Goal: Use online tool/utility: Utilize a website feature to perform a specific function

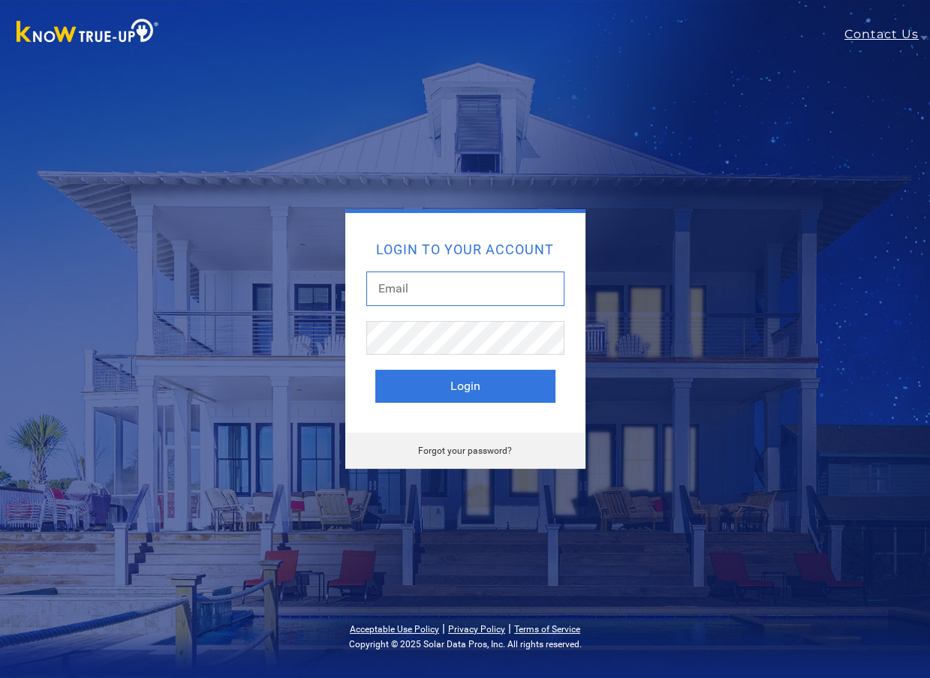
type input "[EMAIL_ADDRESS][DOMAIN_NAME]"
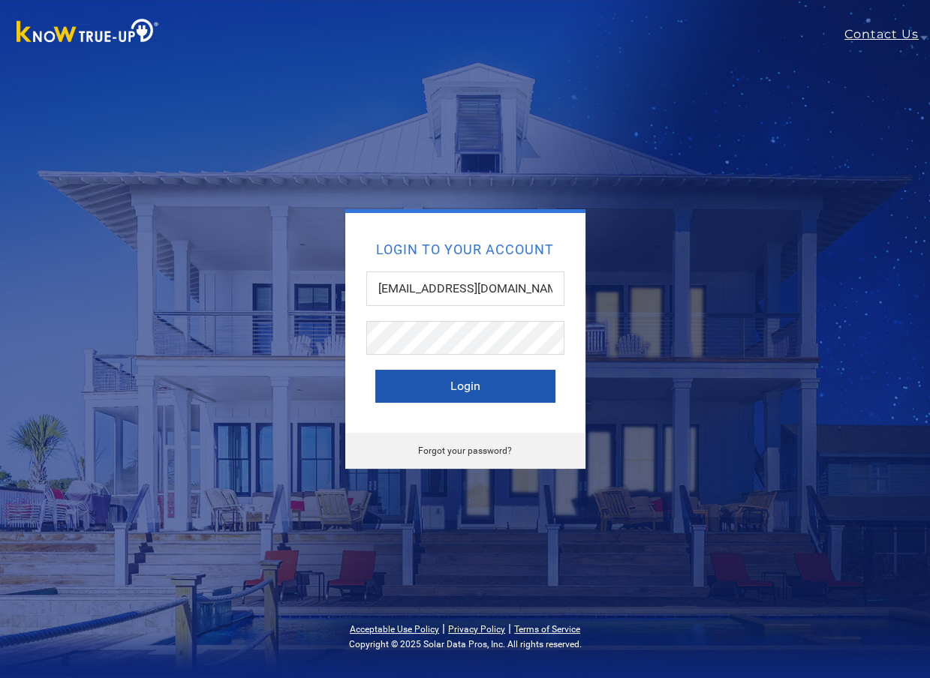
click at [416, 386] on button "Login" at bounding box center [465, 386] width 180 height 33
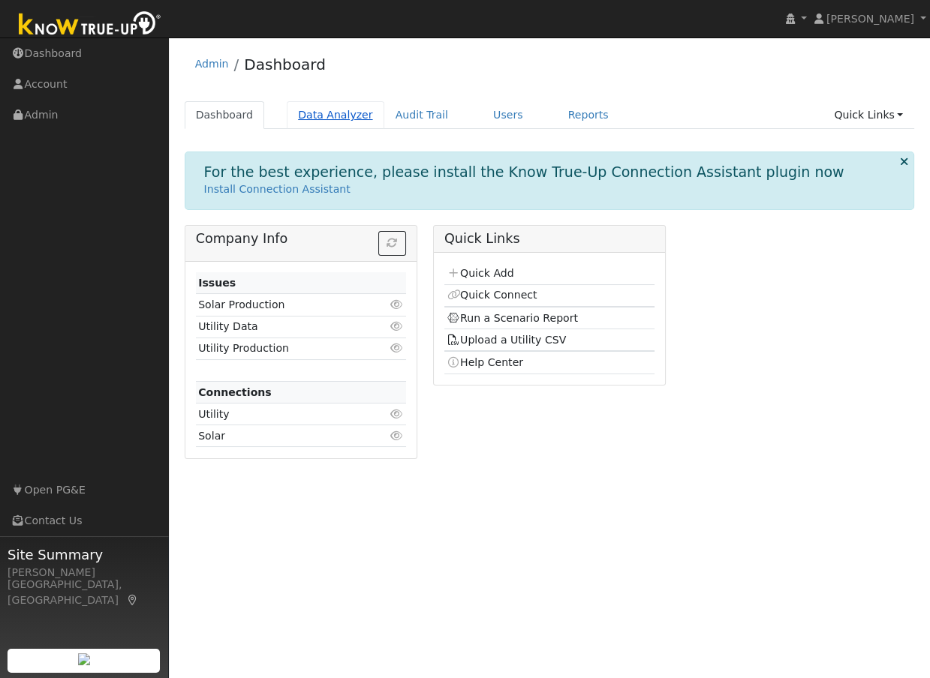
click at [314, 113] on link "Data Analyzer" at bounding box center [336, 115] width 98 height 28
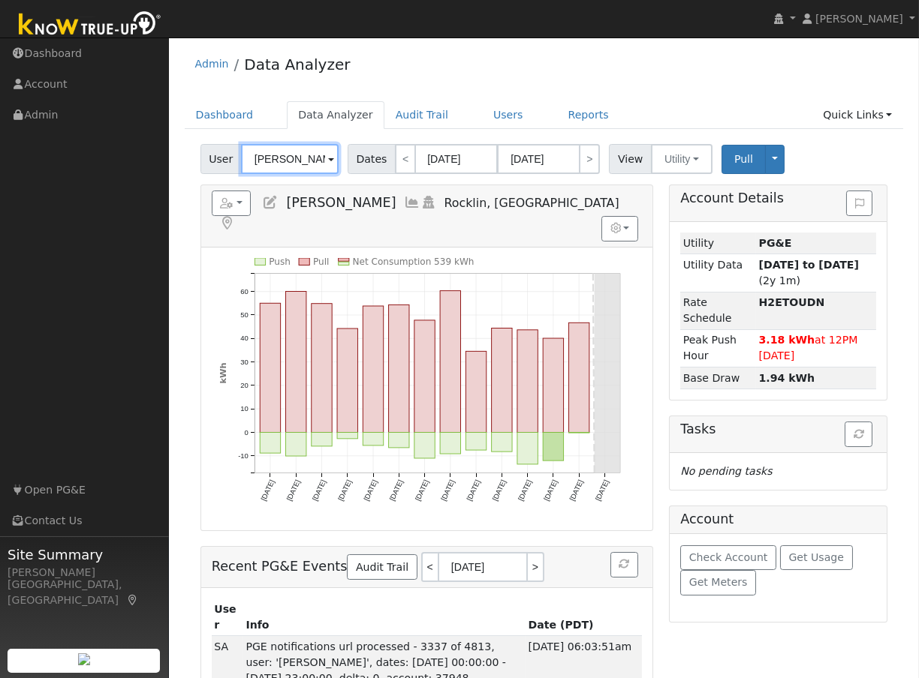
click at [296, 161] on input "[PERSON_NAME]" at bounding box center [290, 159] width 98 height 30
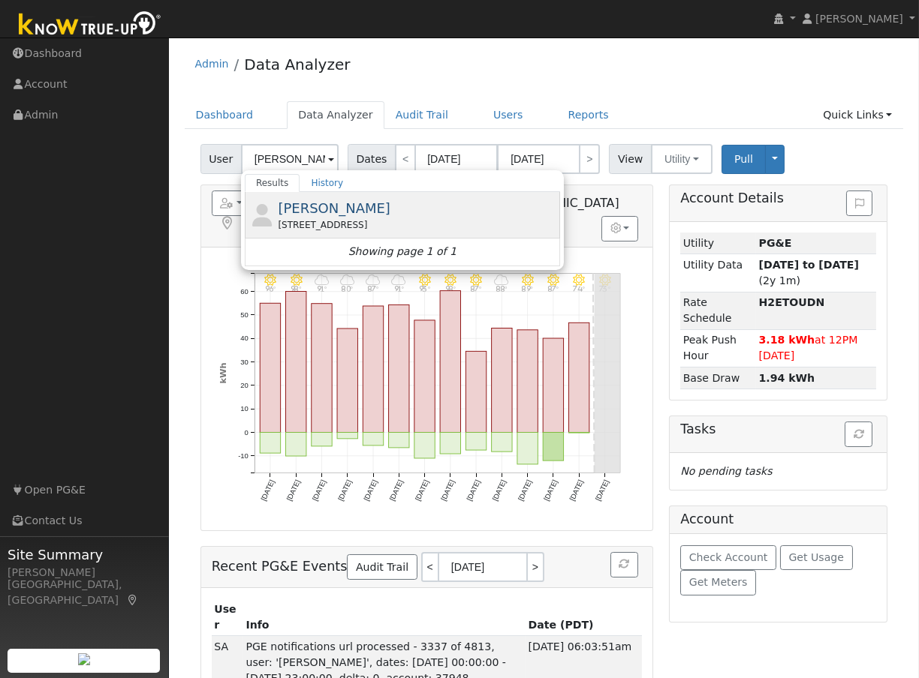
click at [301, 215] on span "[PERSON_NAME]" at bounding box center [334, 208] width 113 height 16
type input "[PERSON_NAME]"
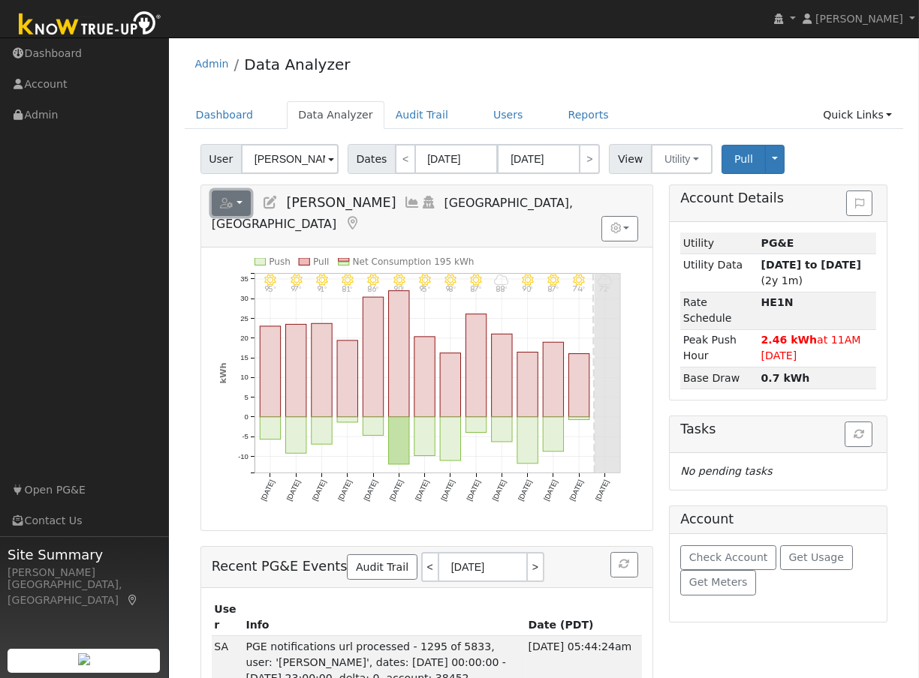
click at [238, 207] on button "button" at bounding box center [232, 204] width 40 height 26
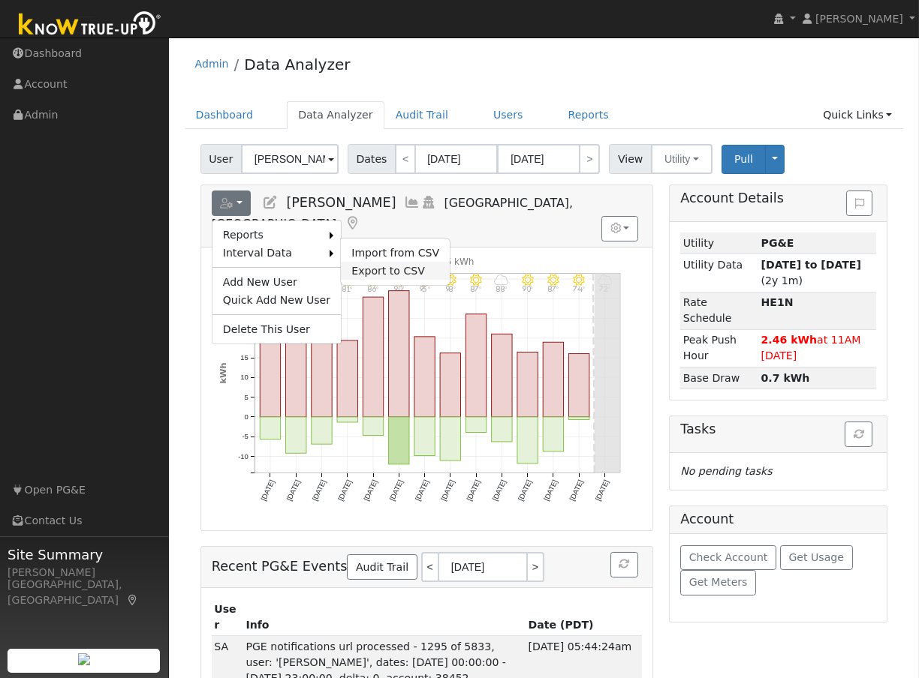
click at [356, 269] on link "Export to CSV" at bounding box center [395, 271] width 109 height 18
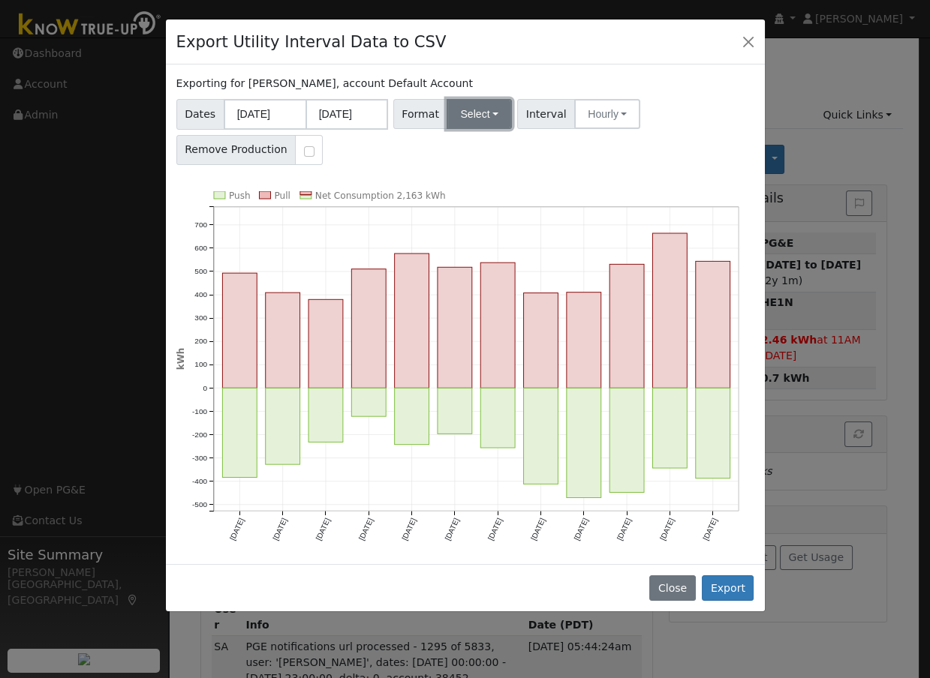
click at [497, 113] on button "Select" at bounding box center [478, 114] width 65 height 30
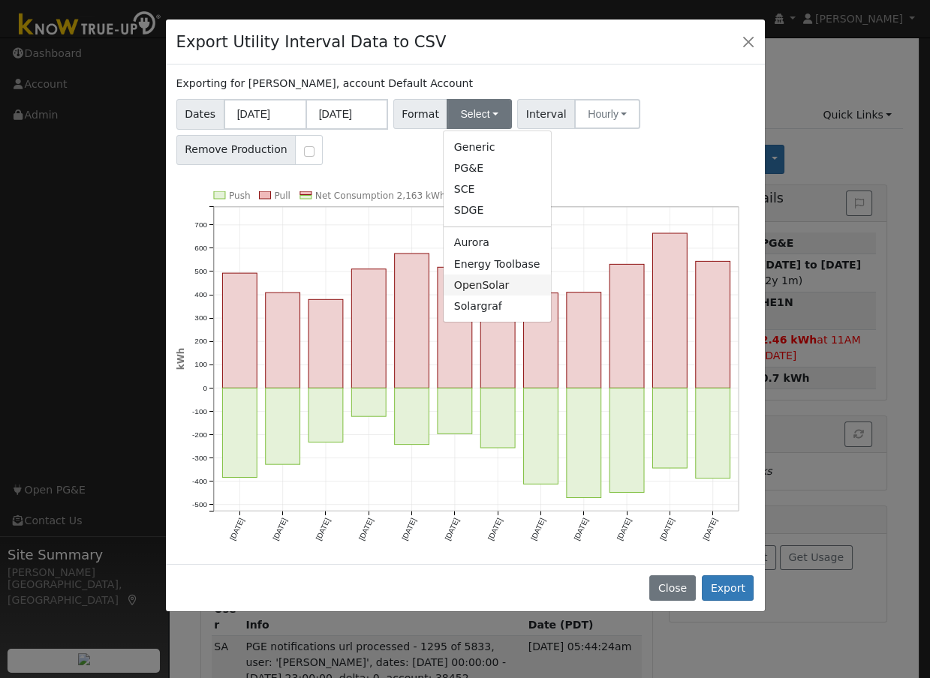
click at [465, 281] on link "OpenSolar" at bounding box center [496, 285] width 107 height 21
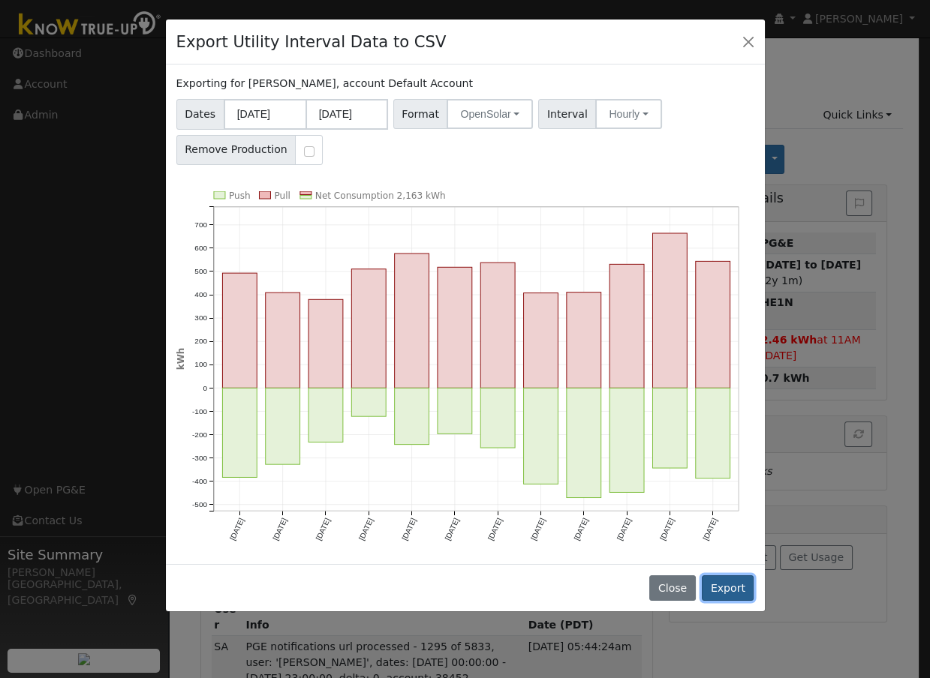
click at [732, 589] on button "Export" at bounding box center [728, 589] width 52 height 26
